Goal: Information Seeking & Learning: Learn about a topic

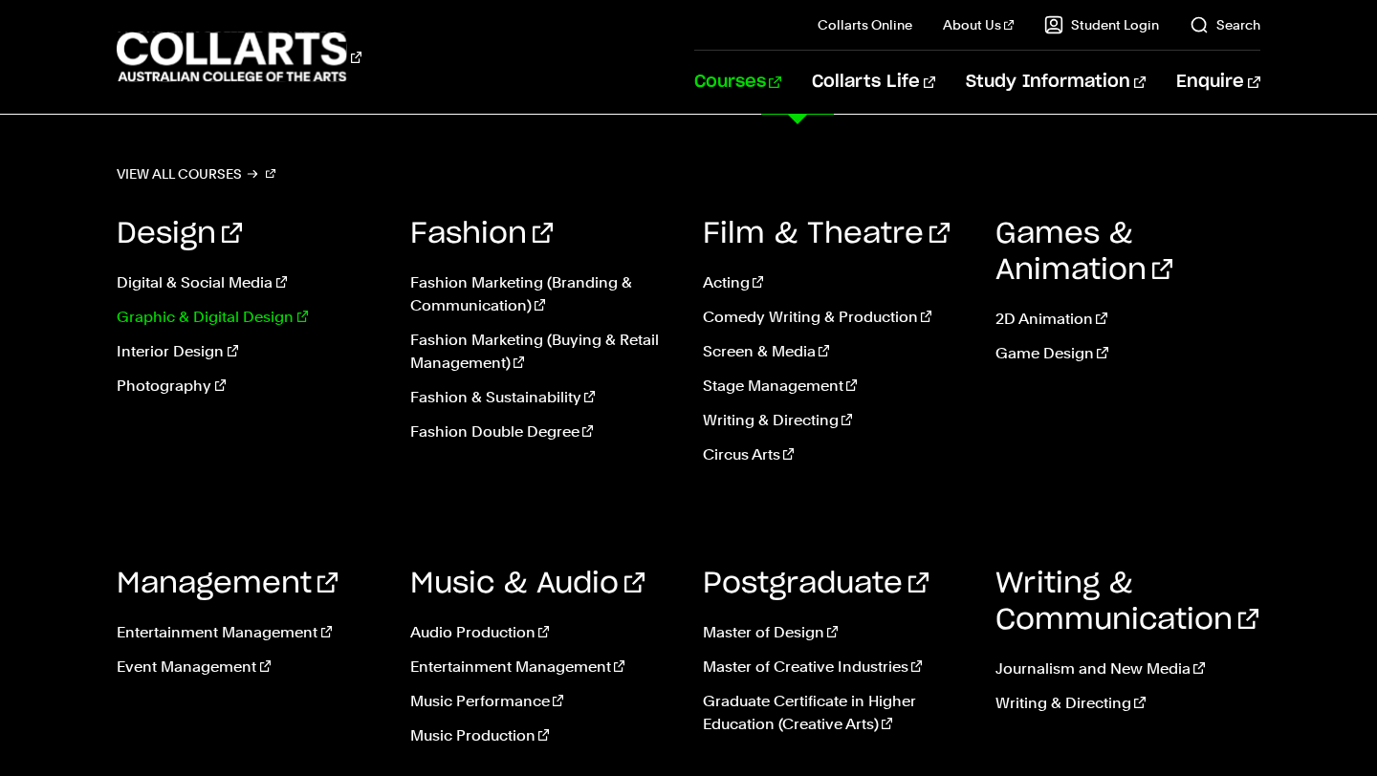
click at [200, 318] on link "Graphic & Digital Design" at bounding box center [249, 317] width 264 height 23
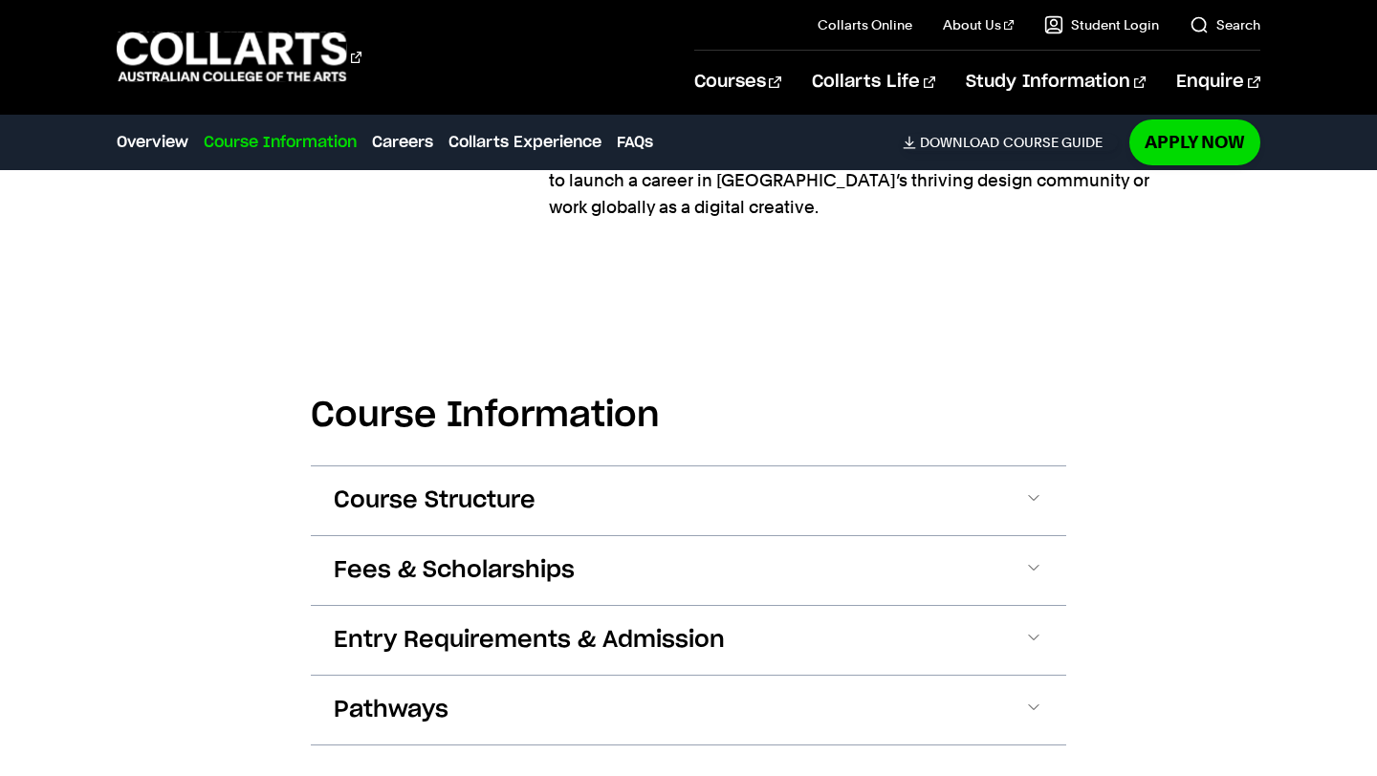
scroll to position [2220, 0]
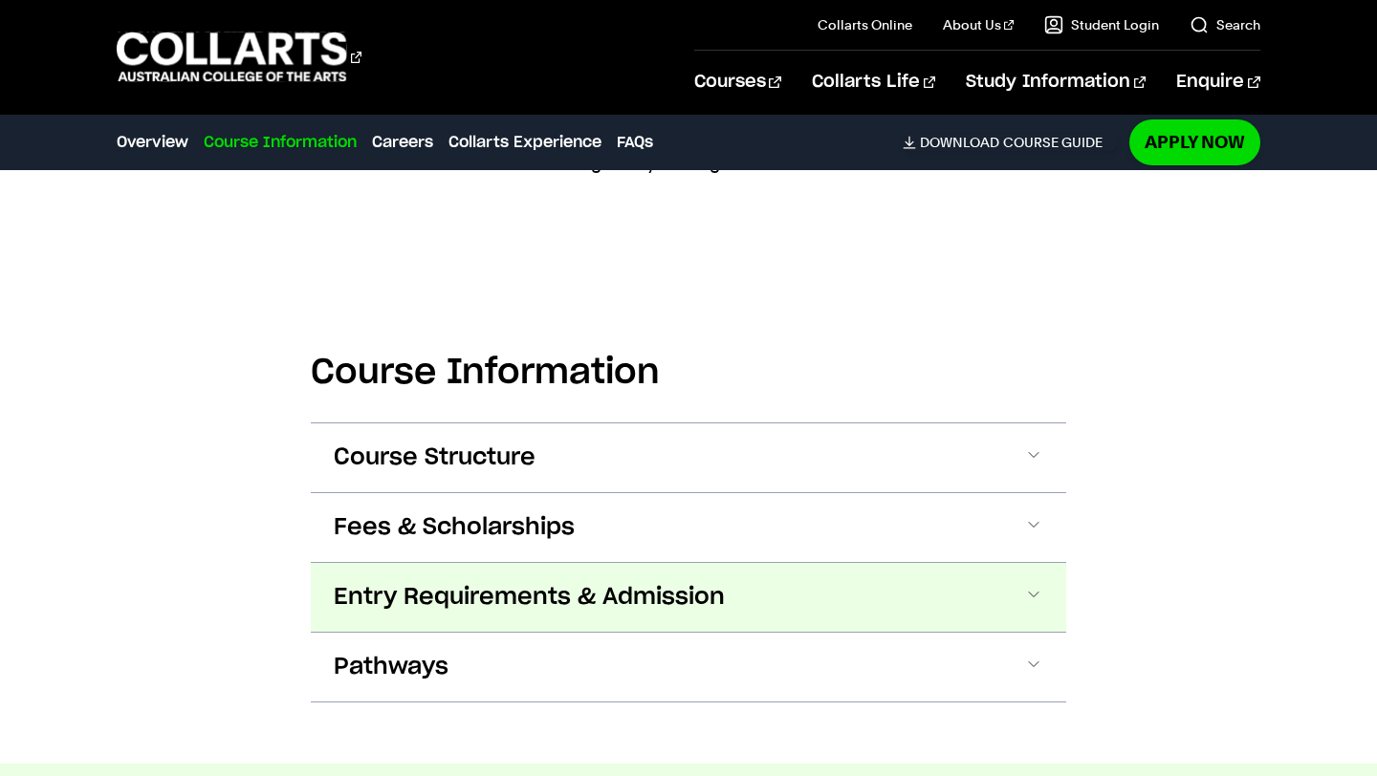
click at [829, 563] on button "Entry Requirements & Admission" at bounding box center [688, 597] width 755 height 69
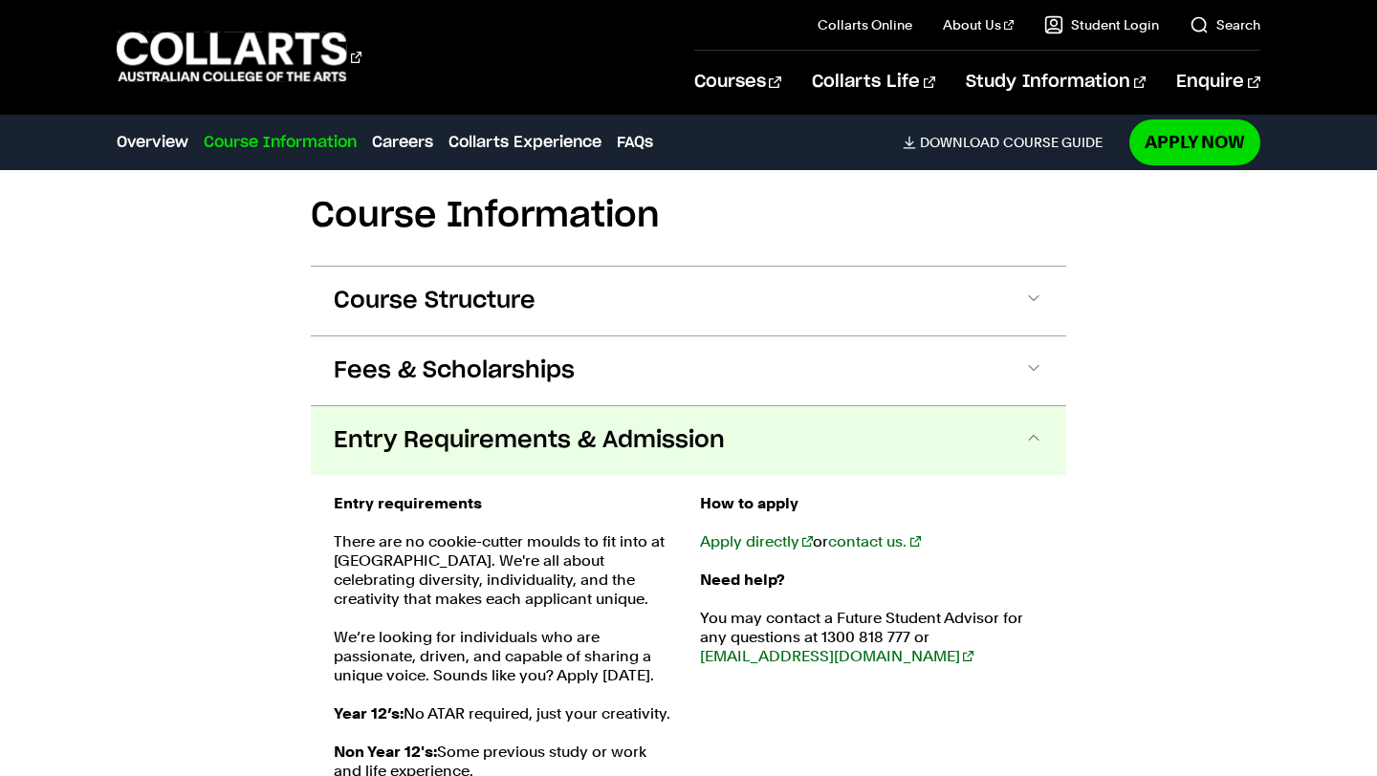
scroll to position [2374, 0]
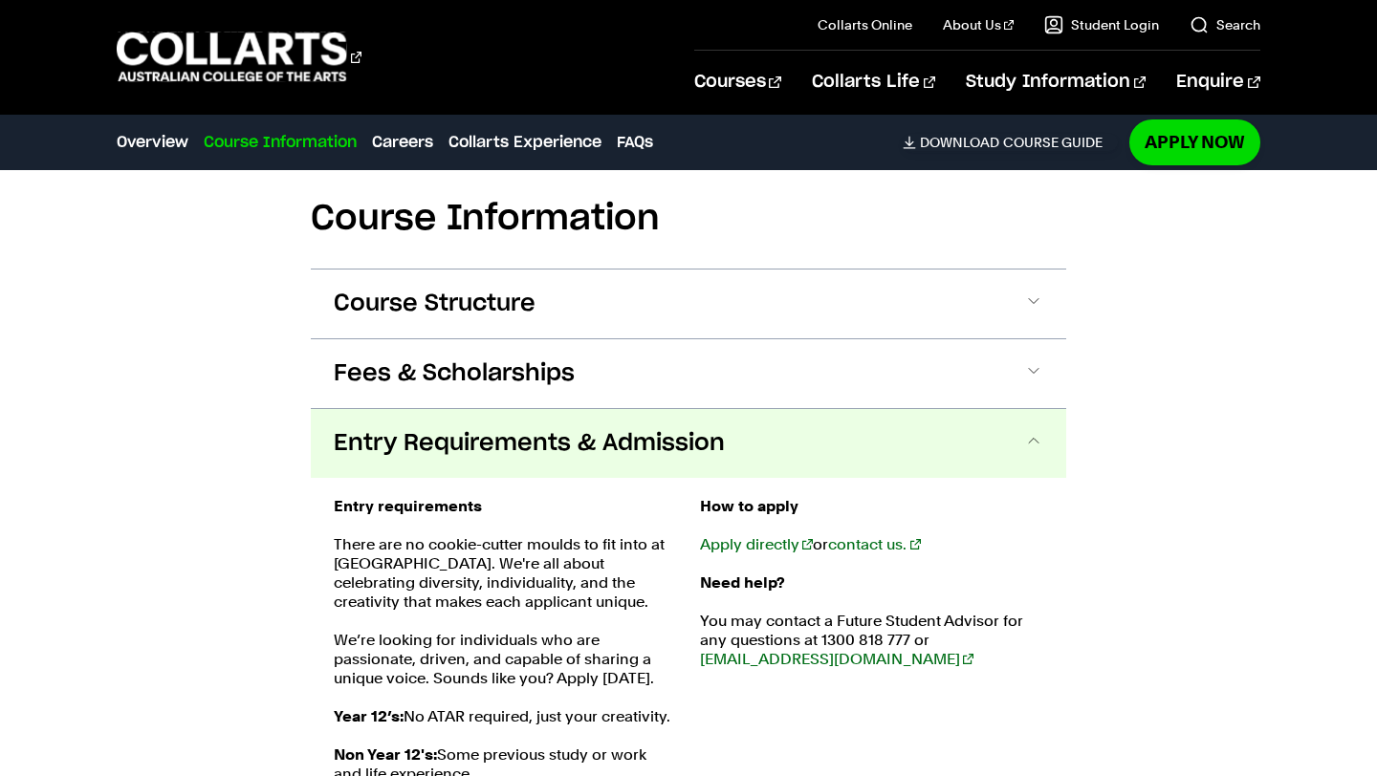
click at [909, 411] on button "Entry Requirements & Admission" at bounding box center [688, 443] width 755 height 69
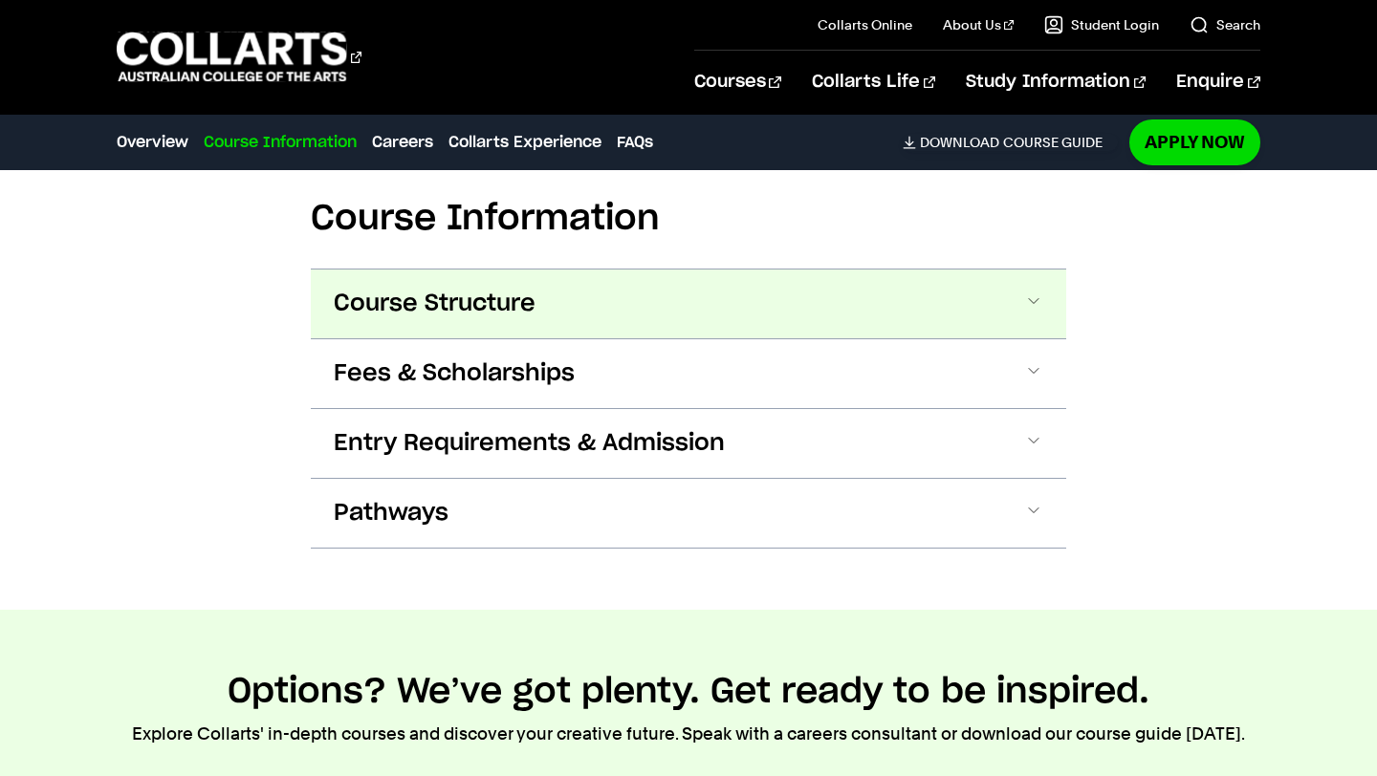
click at [932, 270] on button "Course Structure" at bounding box center [688, 304] width 755 height 69
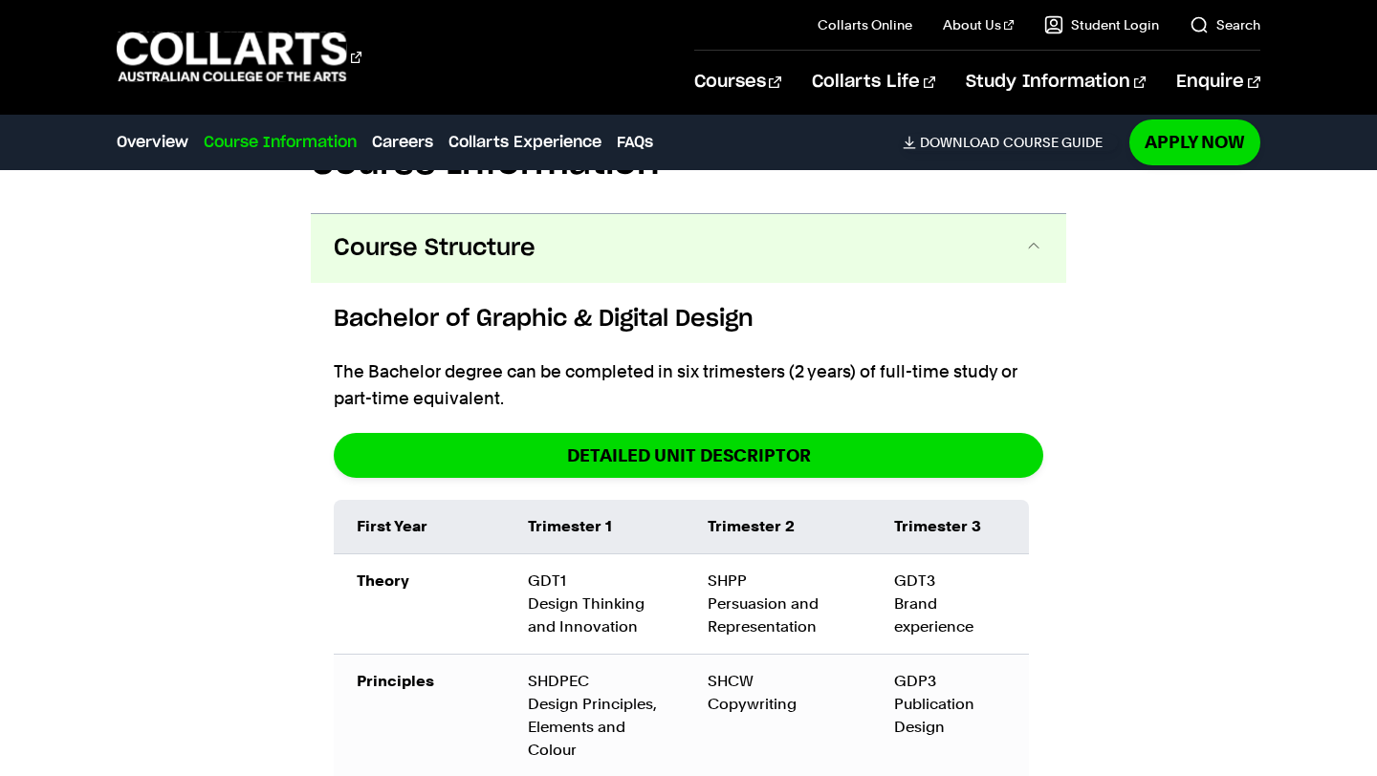
scroll to position [2433, 0]
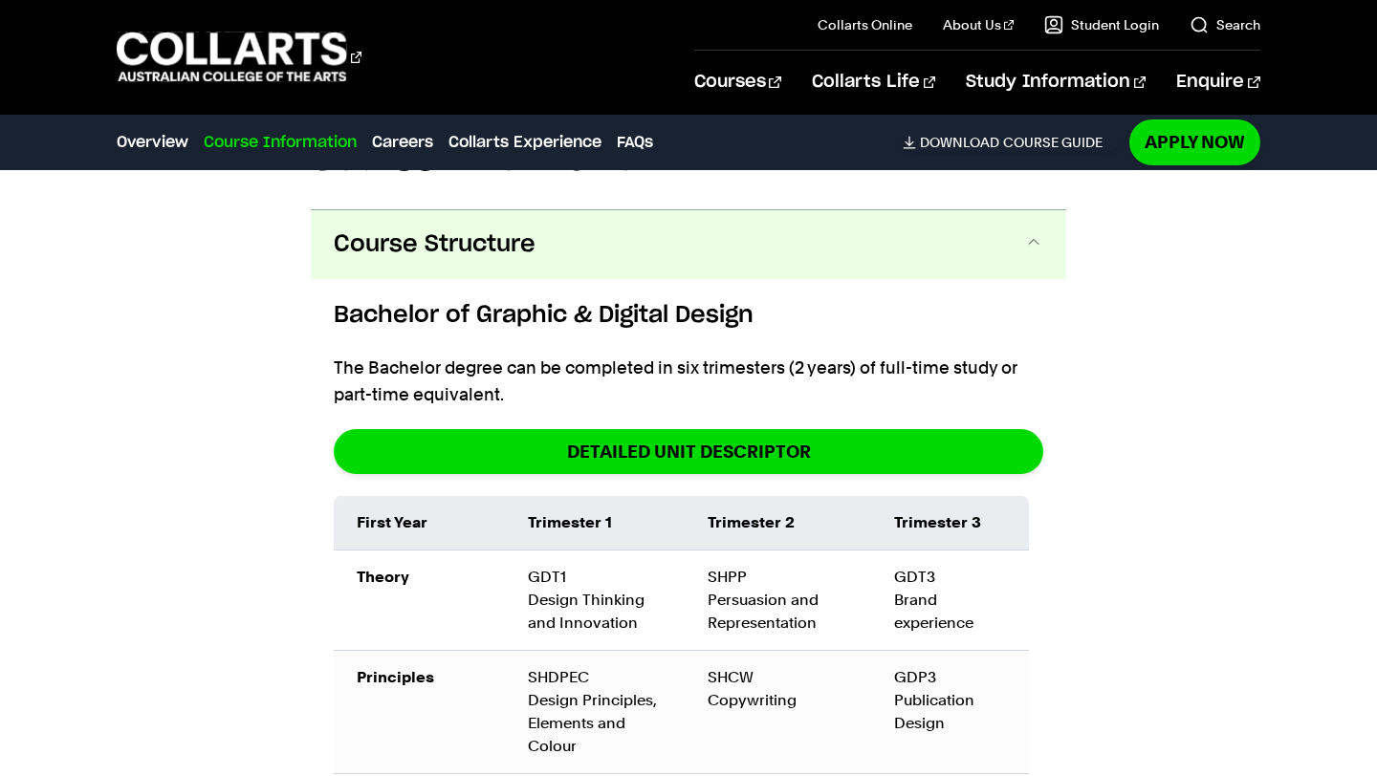
click at [933, 298] on h6 "Bachelor of Graphic & Digital Design" at bounding box center [688, 315] width 709 height 34
